Goal: Information Seeking & Learning: Learn about a topic

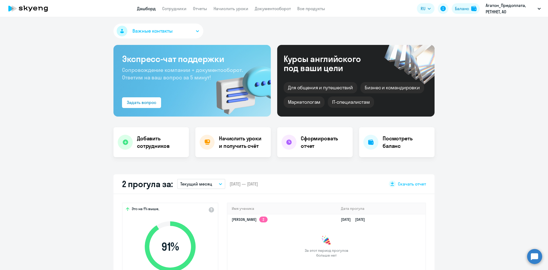
select select "30"
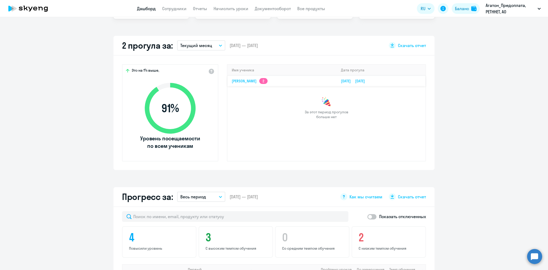
click at [287, 79] on td "[PERSON_NAME] 2" at bounding box center [282, 81] width 109 height 10
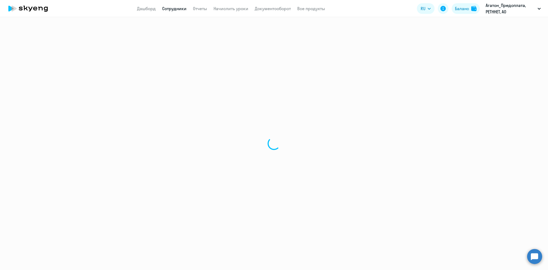
select select "english"
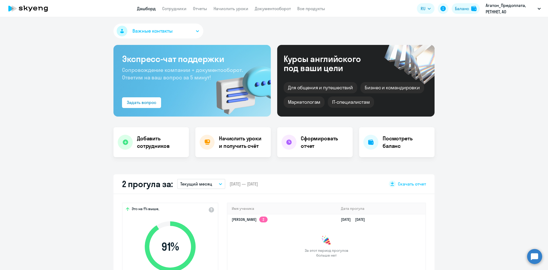
scroll to position [69, 0]
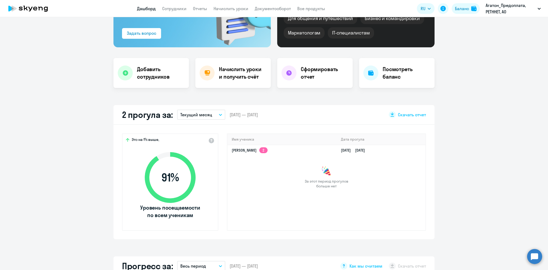
select select "30"
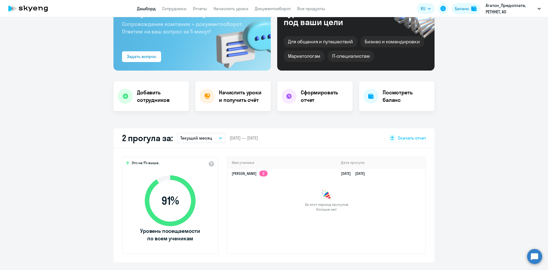
scroll to position [0, 0]
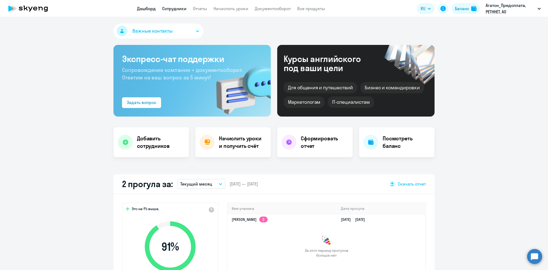
click at [178, 10] on link "Сотрудники" at bounding box center [174, 8] width 24 height 5
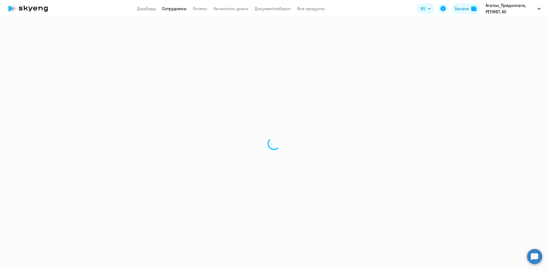
select select "30"
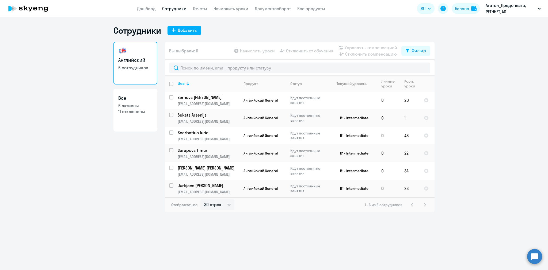
click at [145, 99] on h3 "Все" at bounding box center [135, 98] width 34 height 7
select select "30"
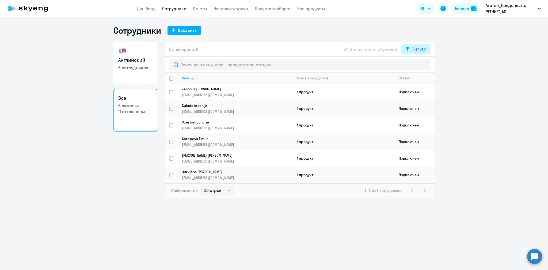
click at [410, 49] on button "Фильтр" at bounding box center [416, 49] width 29 height 10
click at [423, 67] on span at bounding box center [421, 66] width 9 height 5
click at [417, 67] on input "checkbox" at bounding box center [417, 66] width 0 height 0
checkbox input "true"
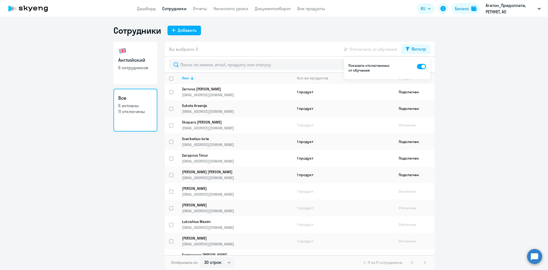
click at [500, 121] on ng-component "Сотрудники Добавить Английский 6 сотрудников Все 6 активны 11 отключены Вы выбр…" at bounding box center [274, 147] width 548 height 245
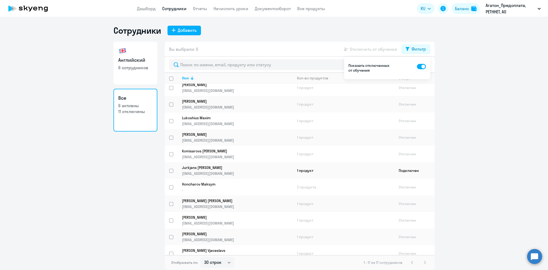
scroll to position [114, 0]
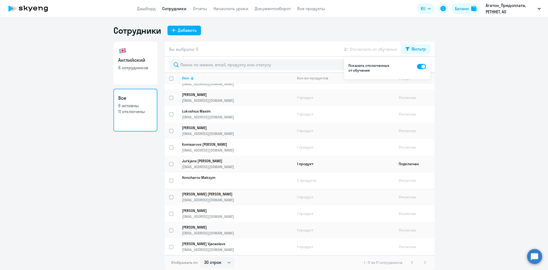
click at [297, 178] on td "2 продукта" at bounding box center [344, 180] width 102 height 17
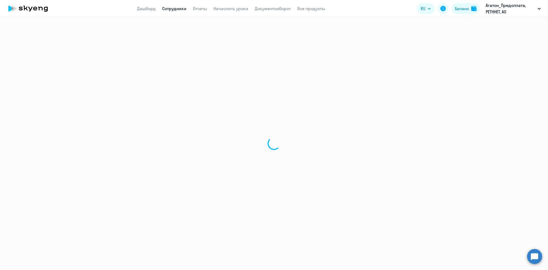
select select "english"
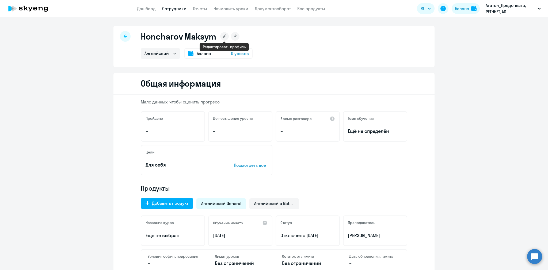
click at [223, 35] on rect at bounding box center [224, 36] width 9 height 9
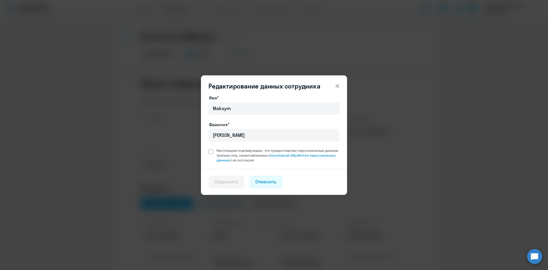
click at [338, 85] on icon at bounding box center [337, 86] width 6 height 6
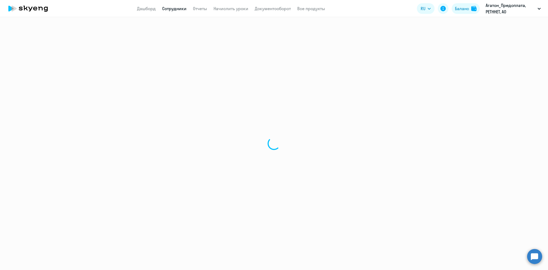
select select "30"
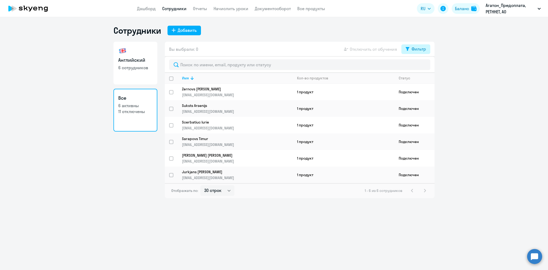
click at [417, 51] on div "Фильтр" at bounding box center [419, 49] width 14 height 6
click at [424, 66] on span at bounding box center [421, 66] width 9 height 5
click at [417, 66] on input "checkbox" at bounding box center [417, 66] width 0 height 0
checkbox input "true"
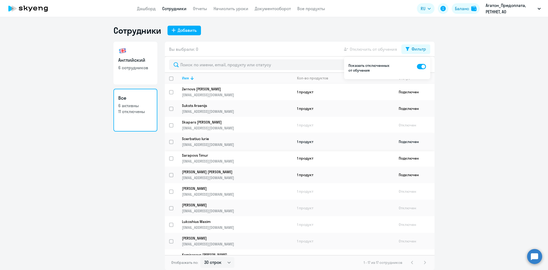
scroll to position [114, 0]
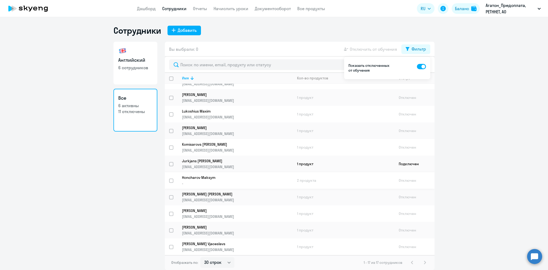
click at [312, 182] on td "2 продукта" at bounding box center [344, 180] width 102 height 17
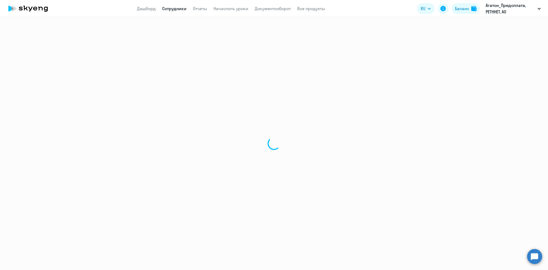
select select "english"
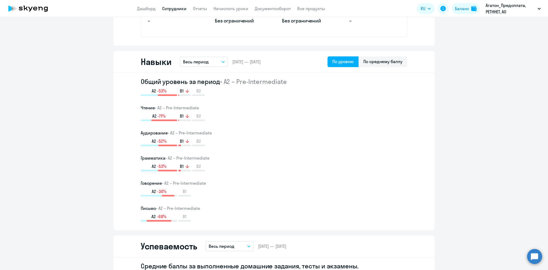
scroll to position [104, 0]
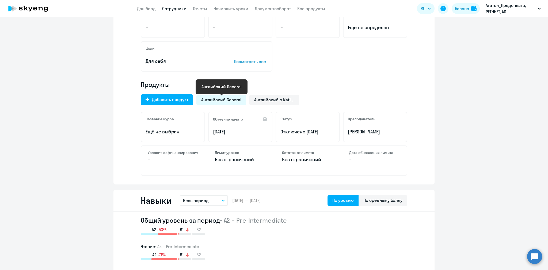
select select "30"
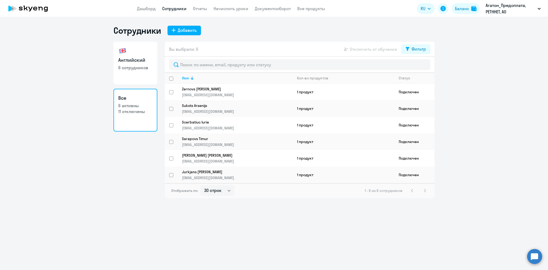
click at [148, 57] on h3 "Английский" at bounding box center [135, 60] width 34 height 7
select select "30"
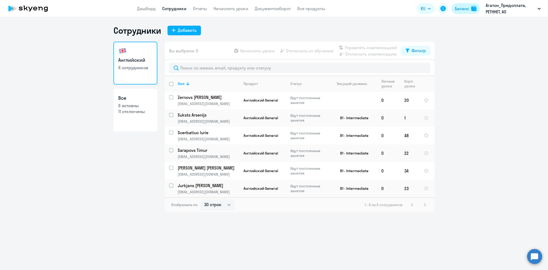
click at [464, 12] on button "Баланс" at bounding box center [466, 8] width 28 height 11
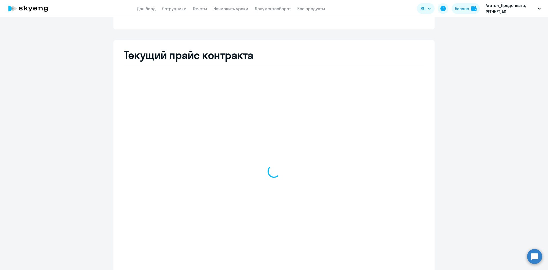
select select "english_adult_not_native_speaker"
select select "30"
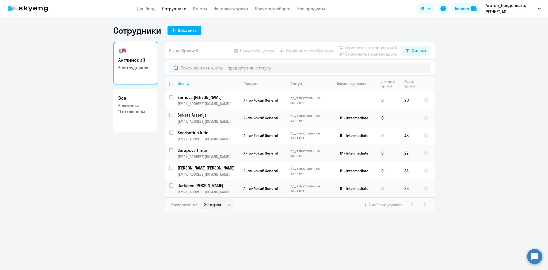
click at [368, 192] on td "B1 - Intermediate" at bounding box center [352, 189] width 50 height 18
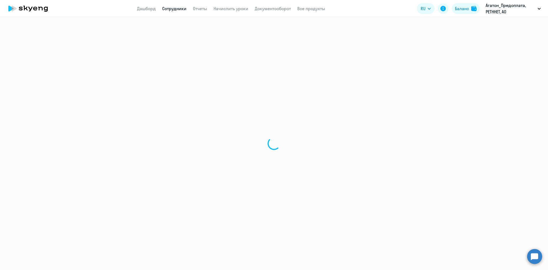
select select "english"
select select "30"
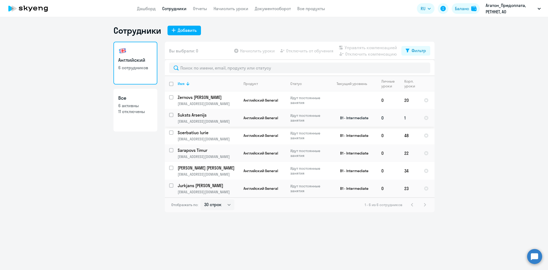
click at [333, 122] on td "B1 - Intermediate" at bounding box center [352, 118] width 50 height 18
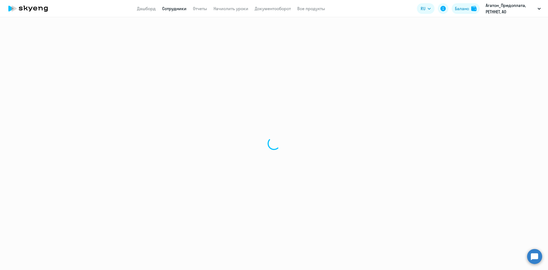
select select "english"
select select "30"
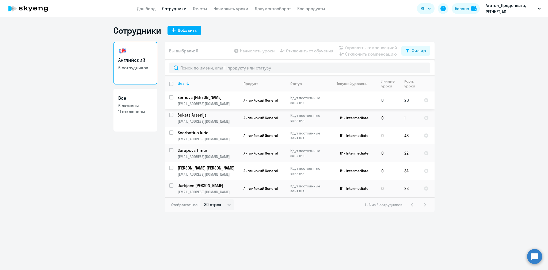
click at [331, 103] on td at bounding box center [352, 101] width 50 height 18
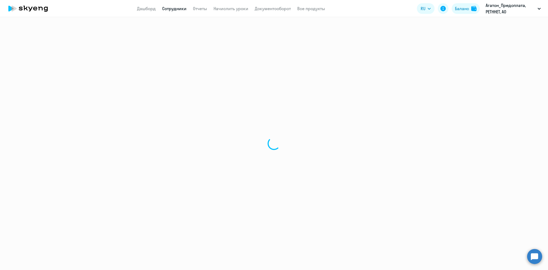
select select "english"
select select "30"
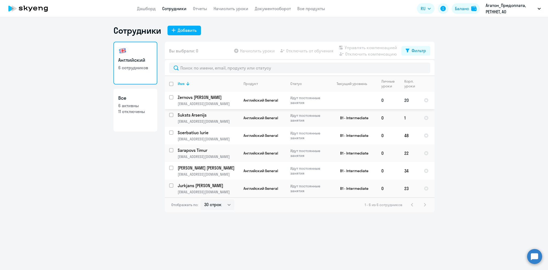
click at [318, 103] on p "Идут постоянные занятия" at bounding box center [309, 101] width 37 height 10
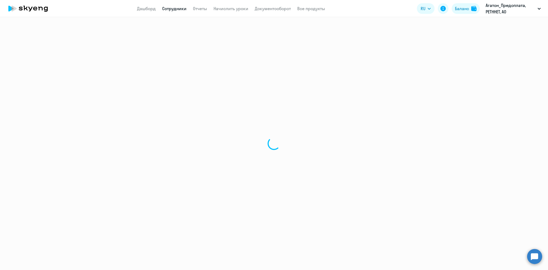
select select "english"
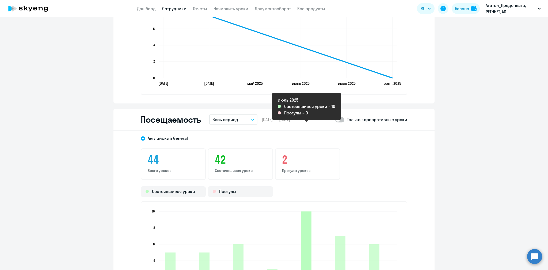
scroll to position [533, 0]
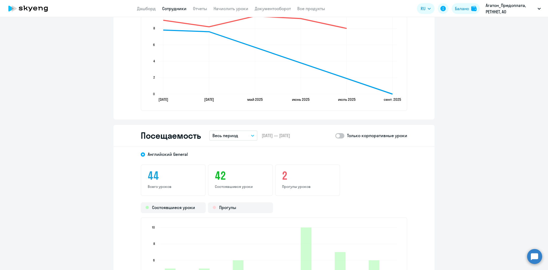
click at [240, 133] on button "Весь период" at bounding box center [233, 136] width 48 height 10
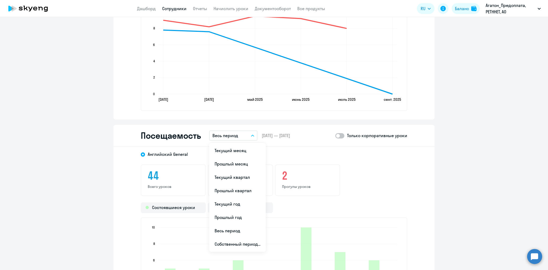
click at [240, 133] on button "Весь период" at bounding box center [233, 136] width 48 height 10
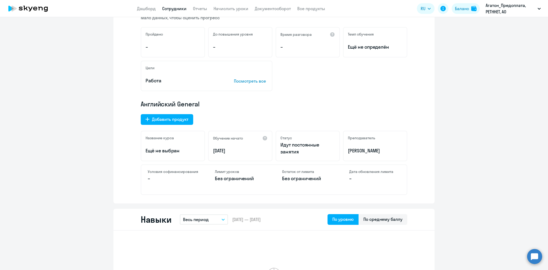
scroll to position [82, 0]
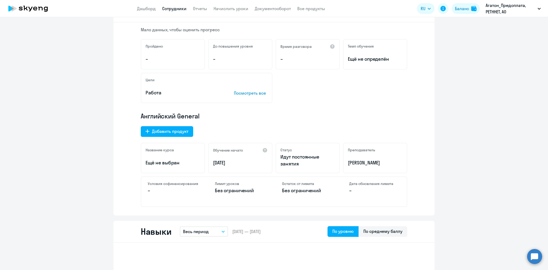
select select "30"
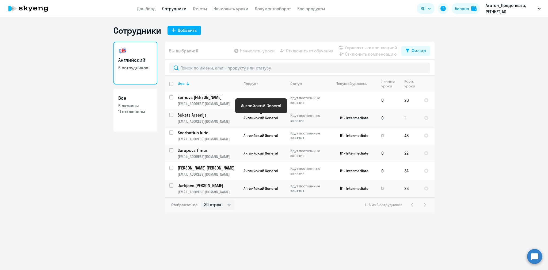
click at [276, 118] on span "Английский General" at bounding box center [261, 118] width 35 height 5
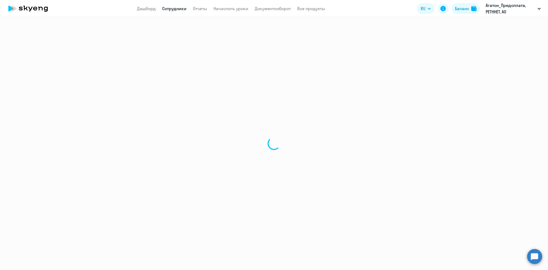
select select "english"
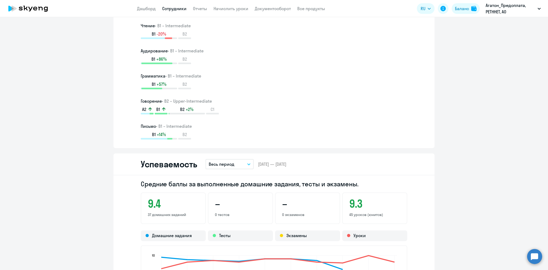
scroll to position [416, 0]
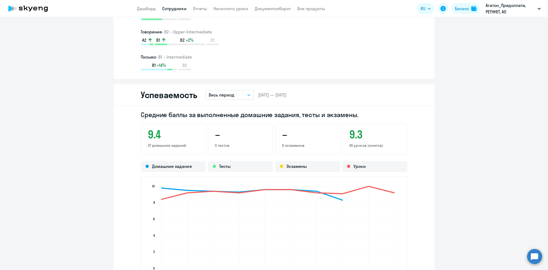
select select "30"
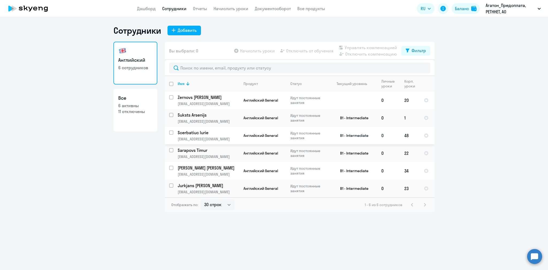
click at [279, 136] on p "Английский General" at bounding box center [263, 135] width 39 height 5
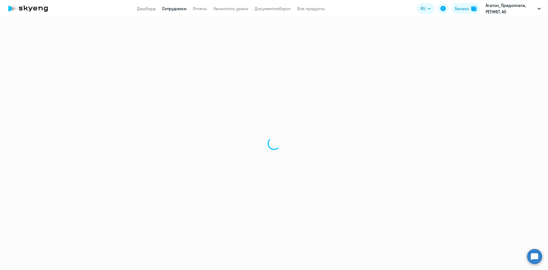
select select "english"
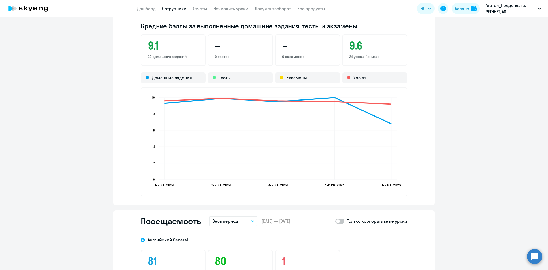
scroll to position [521, 0]
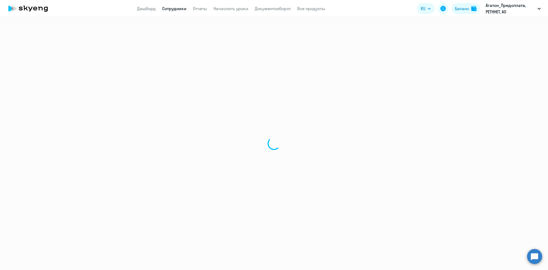
select select "30"
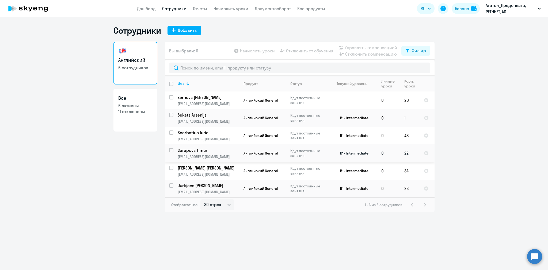
click at [281, 157] on td "Английский General" at bounding box center [262, 154] width 47 height 18
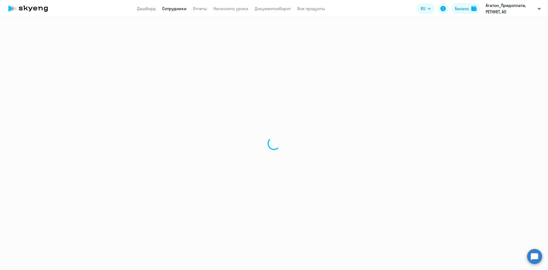
select select "english"
select select "30"
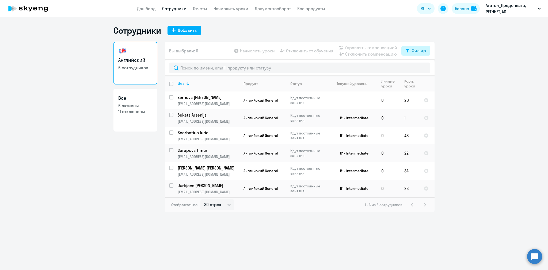
click at [409, 51] on icon at bounding box center [408, 51] width 4 height 4
click at [427, 68] on div "Показать отключенных от обучения" at bounding box center [387, 69] width 86 height 22
click at [421, 68] on span at bounding box center [421, 68] width 9 height 5
click at [417, 68] on input "checkbox" at bounding box center [417, 68] width 0 height 0
checkbox input "true"
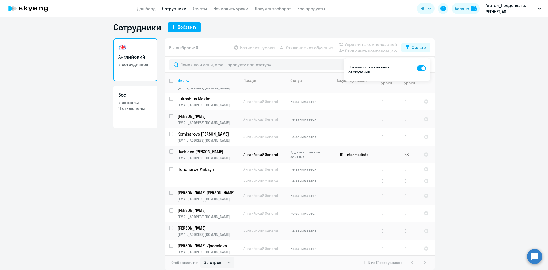
scroll to position [139, 0]
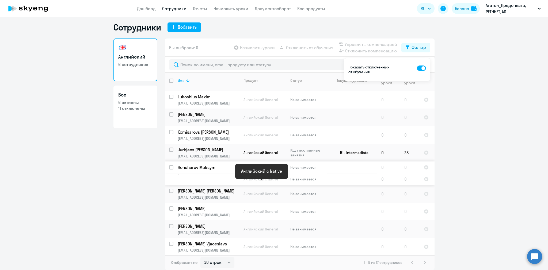
click at [272, 182] on span "Английский с Native" at bounding box center [261, 179] width 35 height 5
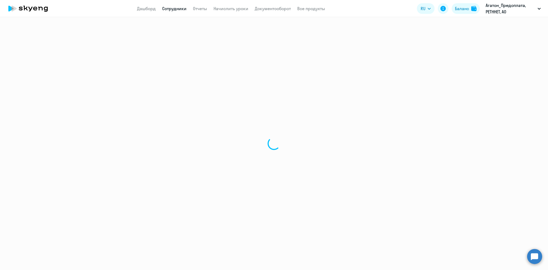
select select "english"
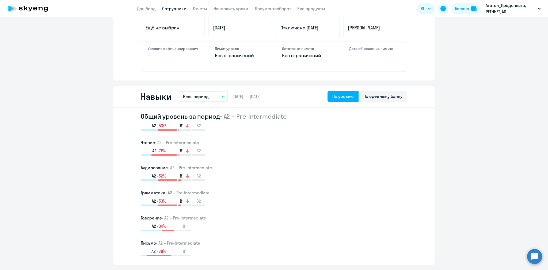
scroll to position [243, 0]
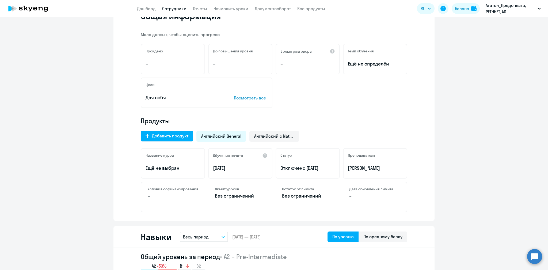
scroll to position [0, 0]
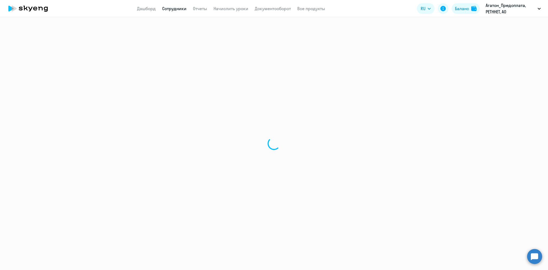
select select "30"
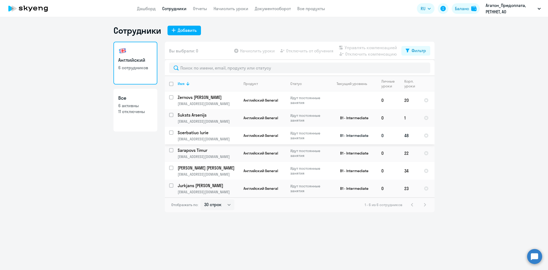
click at [289, 138] on td "Идут постоянные занятия" at bounding box center [306, 136] width 41 height 18
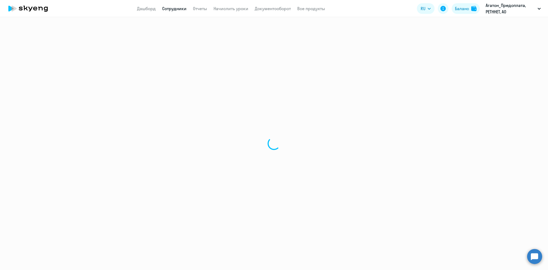
select select "english"
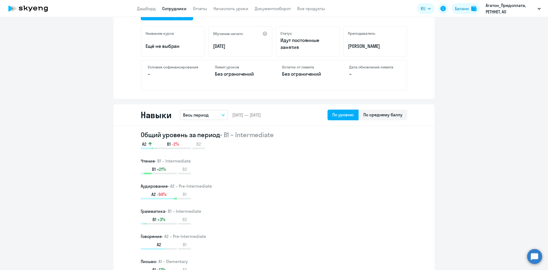
scroll to position [208, 0]
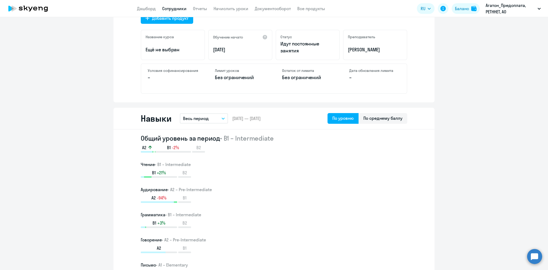
select select "30"
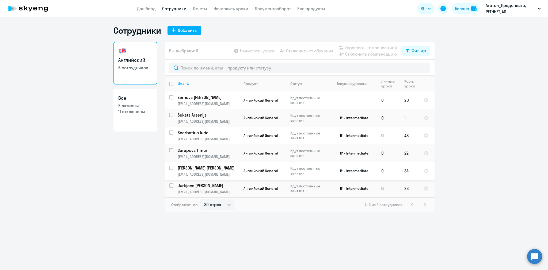
click at [302, 171] on p "Идут постоянные занятия" at bounding box center [309, 171] width 37 height 10
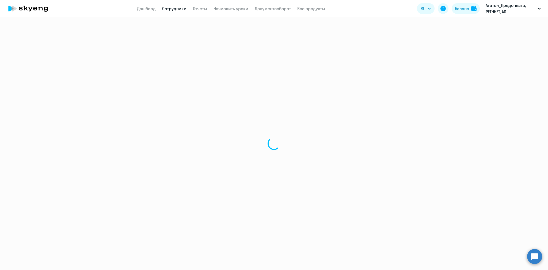
select select "english"
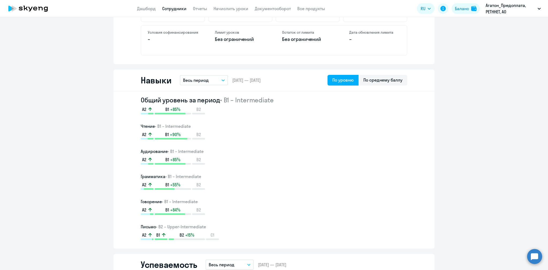
scroll to position [312, 0]
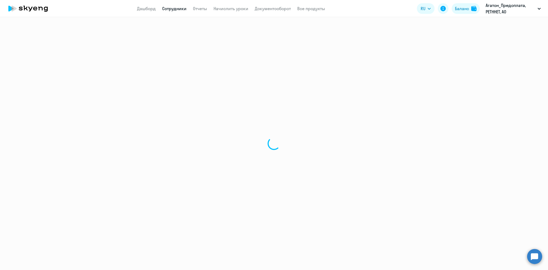
select select "30"
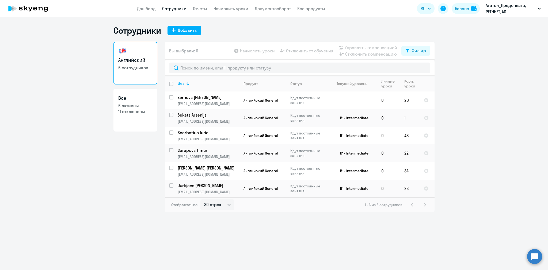
click at [477, 97] on ng-component "Сотрудники Добавить Английский 6 сотрудников Все 6 активны 11 отключены Вы выбр…" at bounding box center [274, 118] width 548 height 187
click at [454, 39] on ng-component "Сотрудники Добавить Английский 6 сотрудников Все 6 активны 11 отключены Вы выбр…" at bounding box center [274, 118] width 548 height 187
click at [409, 51] on icon at bounding box center [408, 51] width 4 height 4
click at [418, 67] on label at bounding box center [421, 68] width 9 height 6
click at [417, 68] on input "checkbox" at bounding box center [417, 68] width 0 height 0
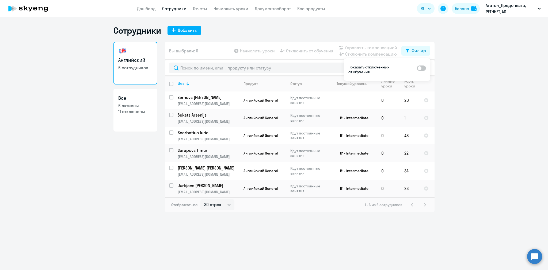
checkbox input "true"
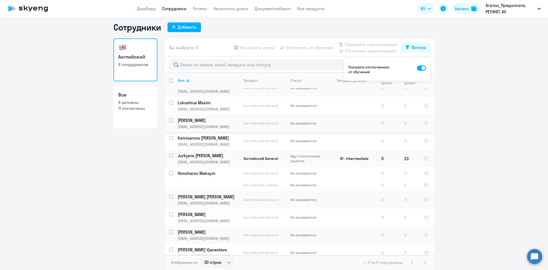
scroll to position [139, 0]
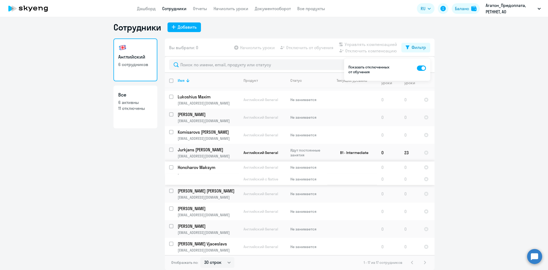
click at [335, 175] on td at bounding box center [352, 174] width 50 height 24
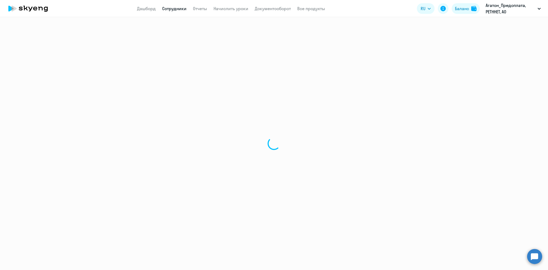
select select "english"
select select "30"
